Goal: Task Accomplishment & Management: Manage account settings

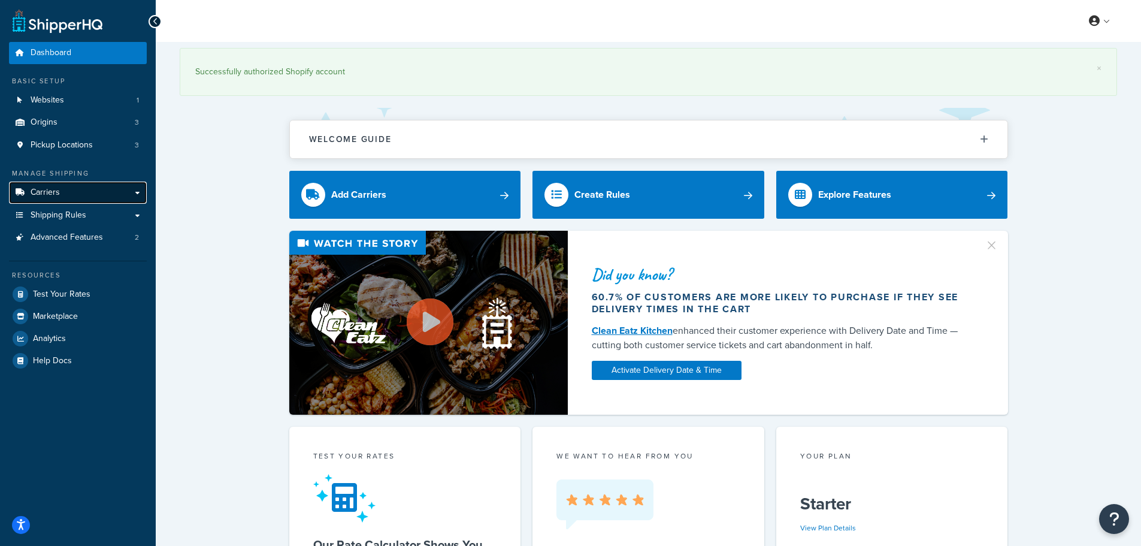
click at [128, 197] on link "Carriers" at bounding box center [78, 193] width 138 height 22
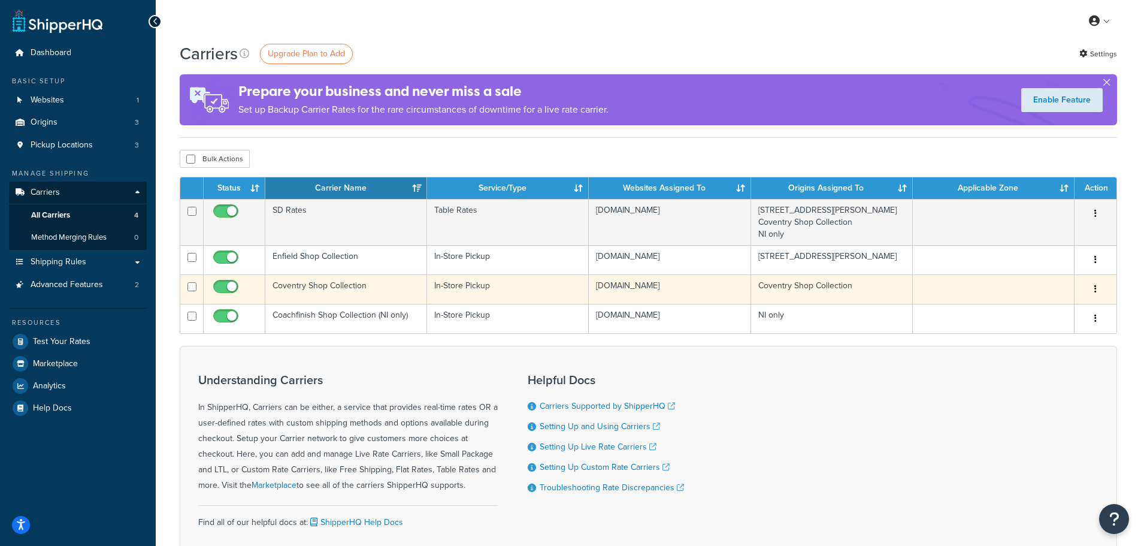
click at [222, 290] on input "checkbox" at bounding box center [227, 289] width 33 height 15
checkbox input "false"
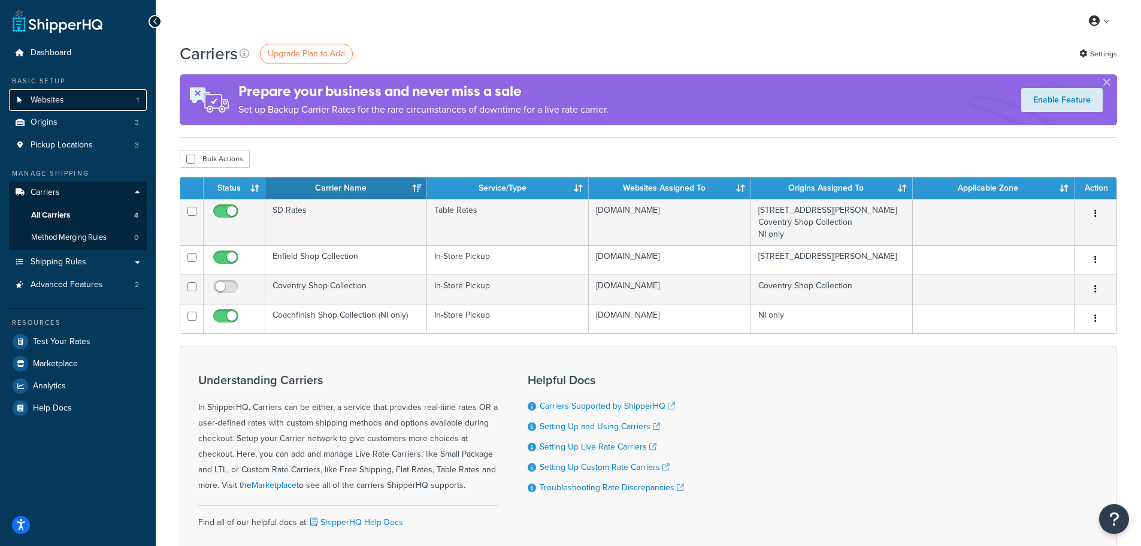
click at [52, 95] on span "Websites" at bounding box center [48, 100] width 34 height 10
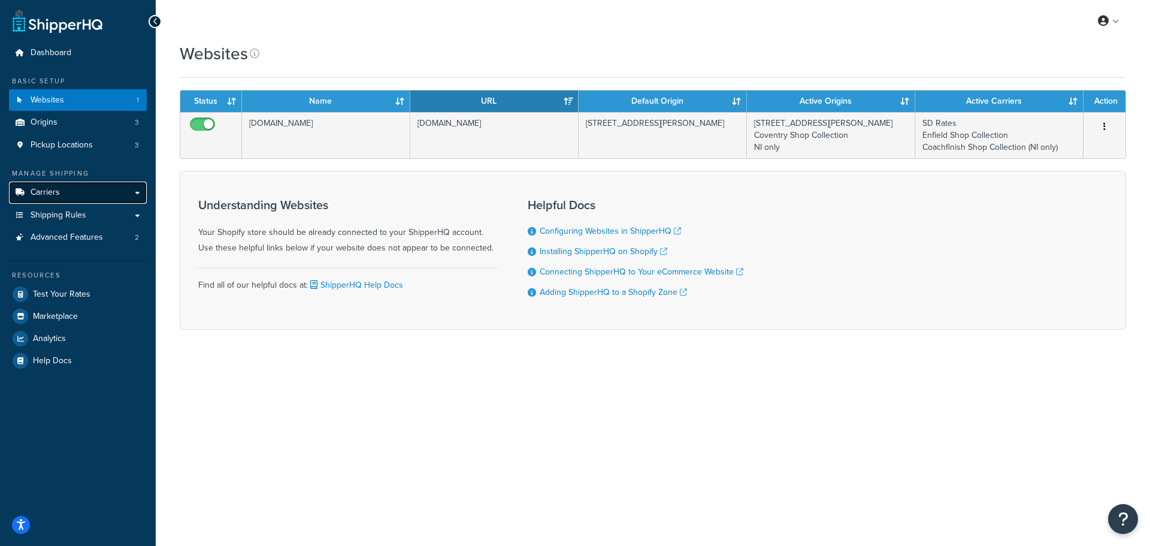
click at [135, 194] on link "Carriers" at bounding box center [78, 193] width 138 height 22
